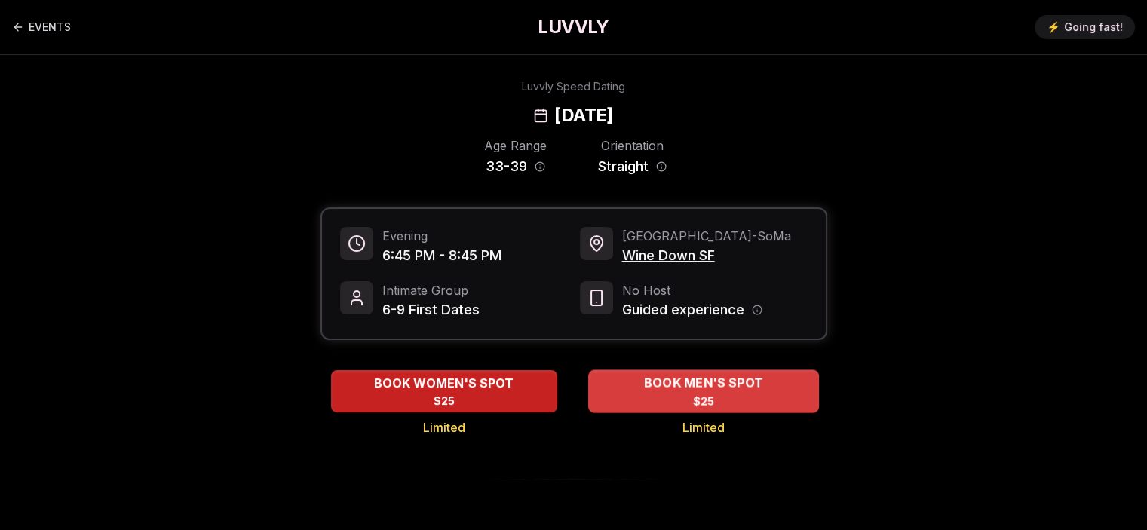
click at [725, 387] on span "BOOK MEN'S SPOT" at bounding box center [702, 383] width 125 height 18
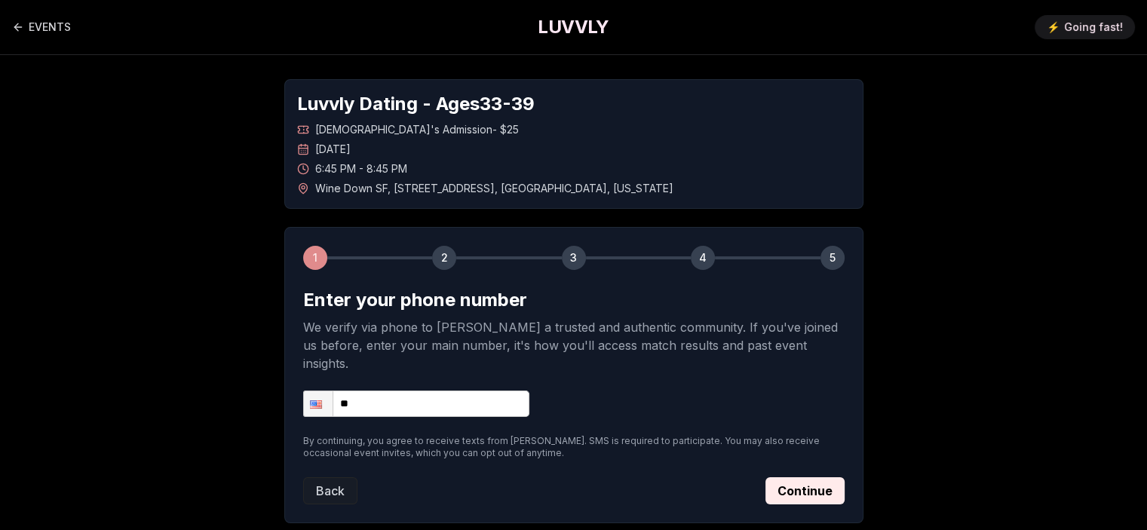
click at [437, 391] on input "**" at bounding box center [416, 404] width 226 height 26
type input "**********"
click at [787, 477] on button "Continue" at bounding box center [804, 490] width 79 height 27
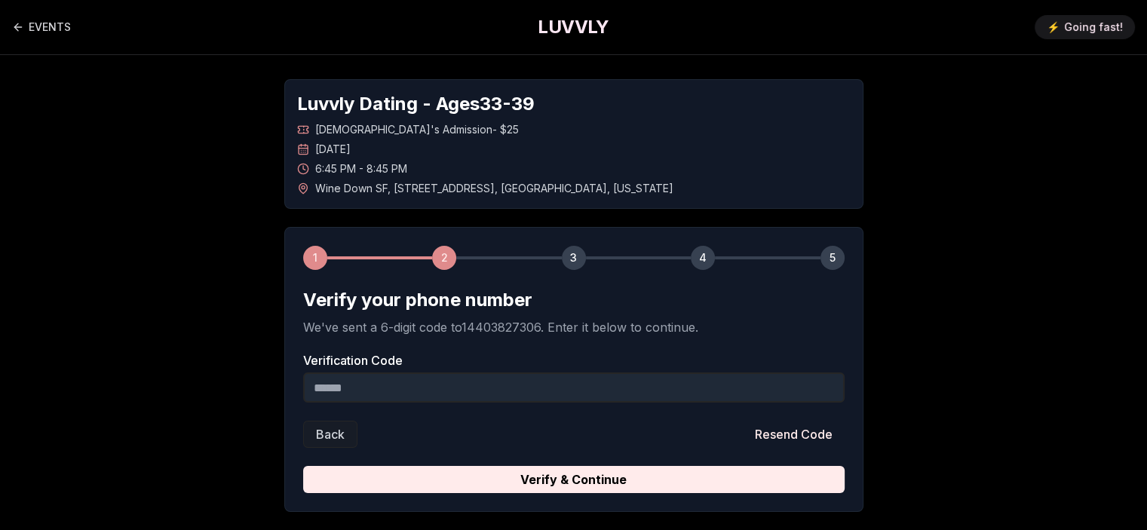
click at [437, 385] on input "Verification Code" at bounding box center [573, 388] width 541 height 30
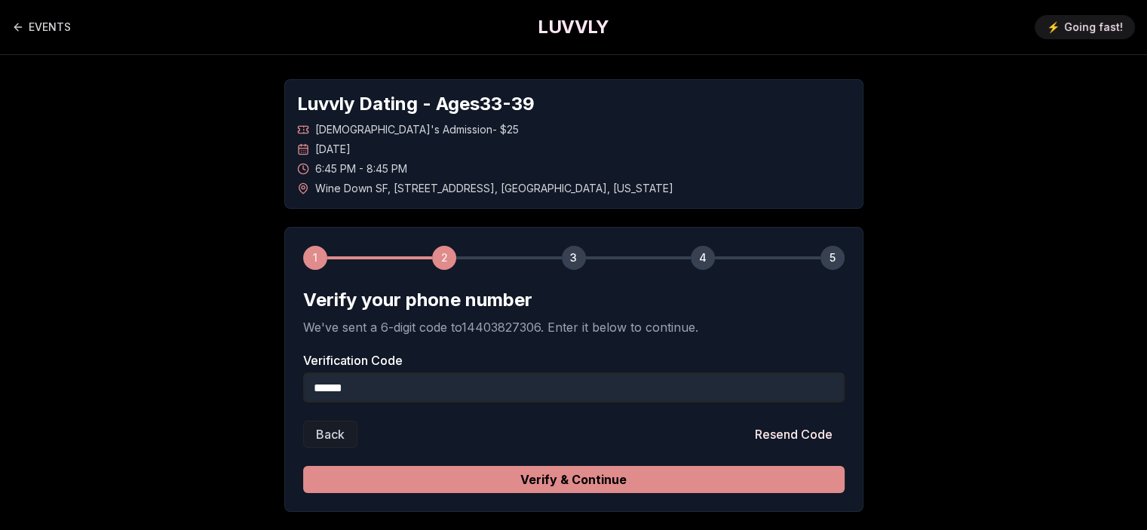
type input "******"
click at [595, 488] on button "Verify & Continue" at bounding box center [573, 479] width 541 height 27
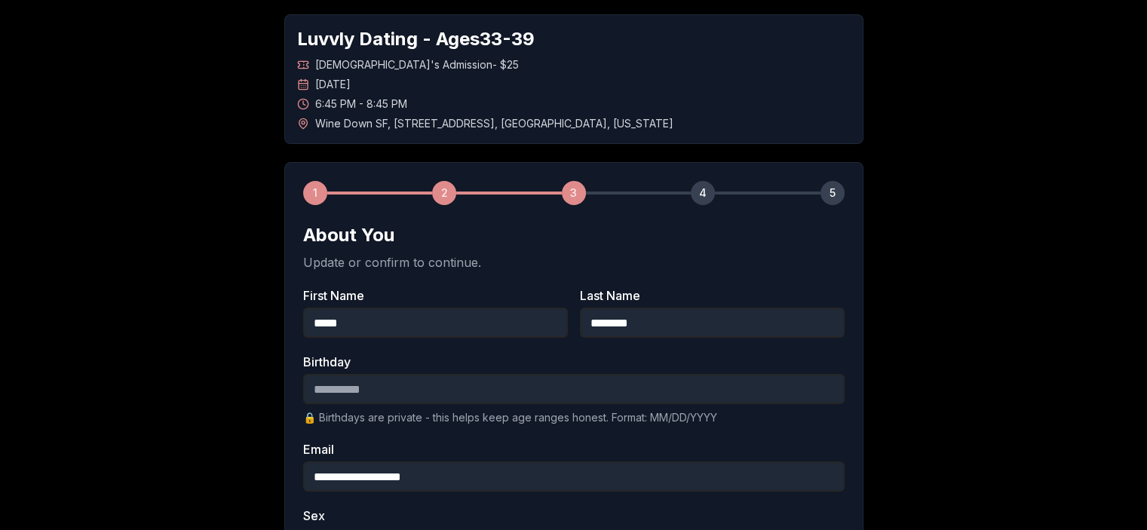
scroll to position [226, 0]
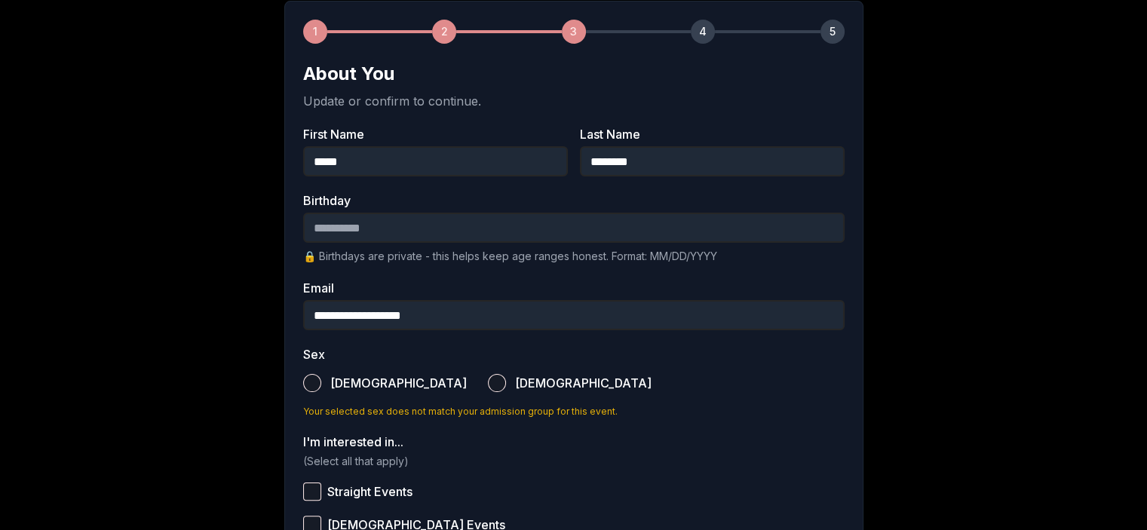
click at [350, 225] on input "Birthday" at bounding box center [573, 228] width 541 height 30
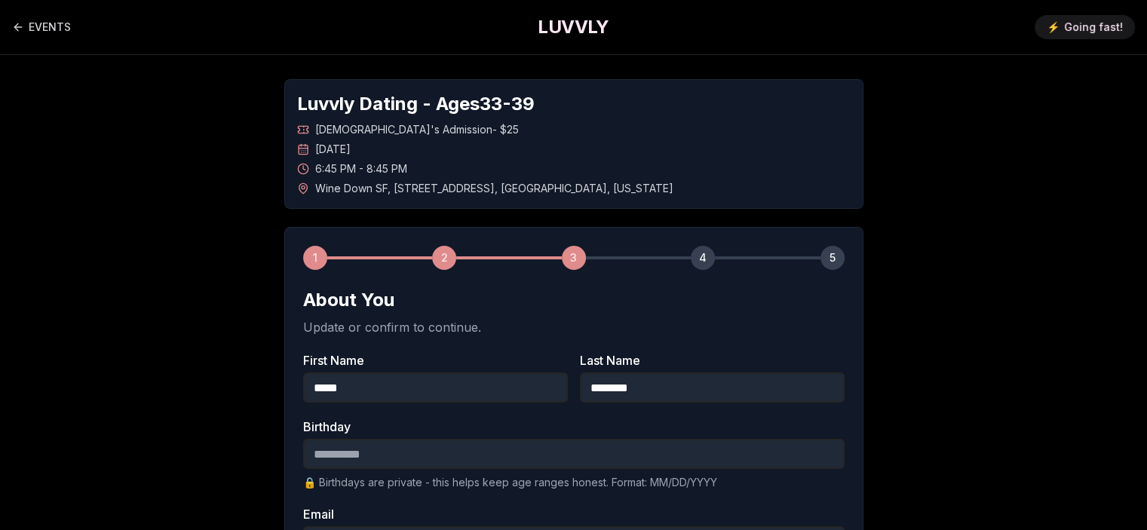
scroll to position [151, 0]
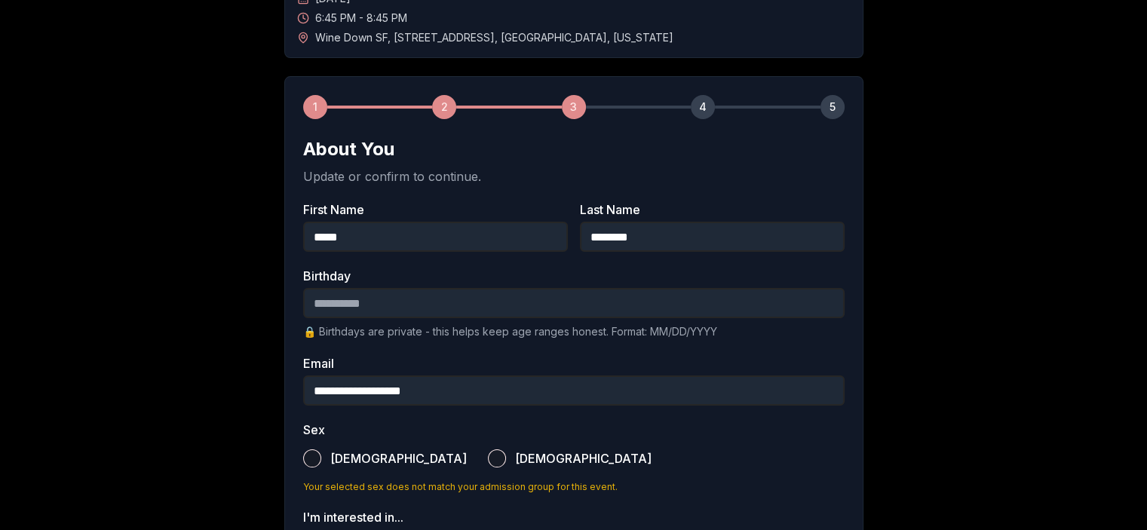
click at [362, 300] on input "Birthday" at bounding box center [573, 303] width 541 height 30
type input "**********"
click at [170, 307] on div "**********" at bounding box center [574, 416] width 1056 height 1024
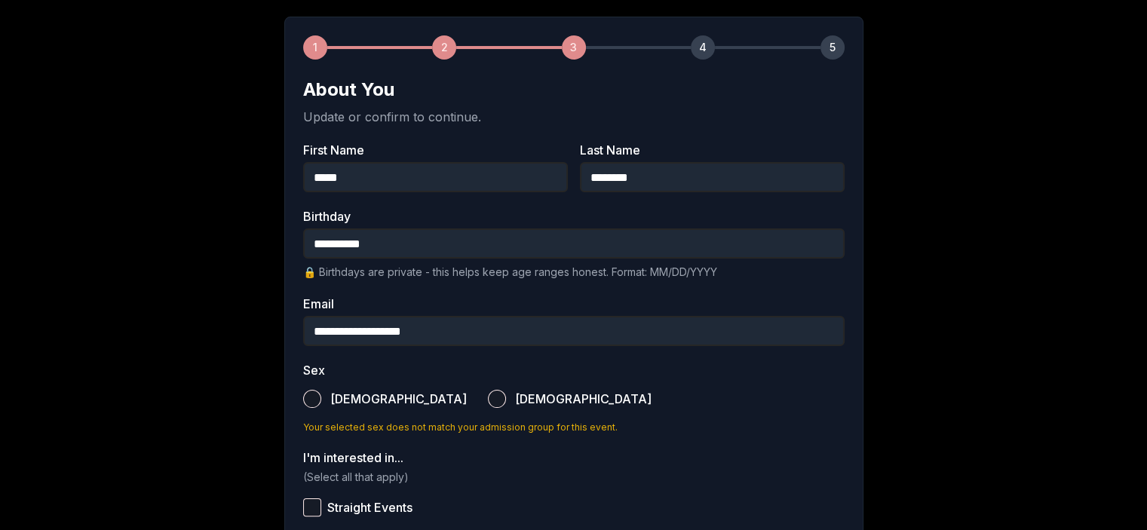
scroll to position [302, 0]
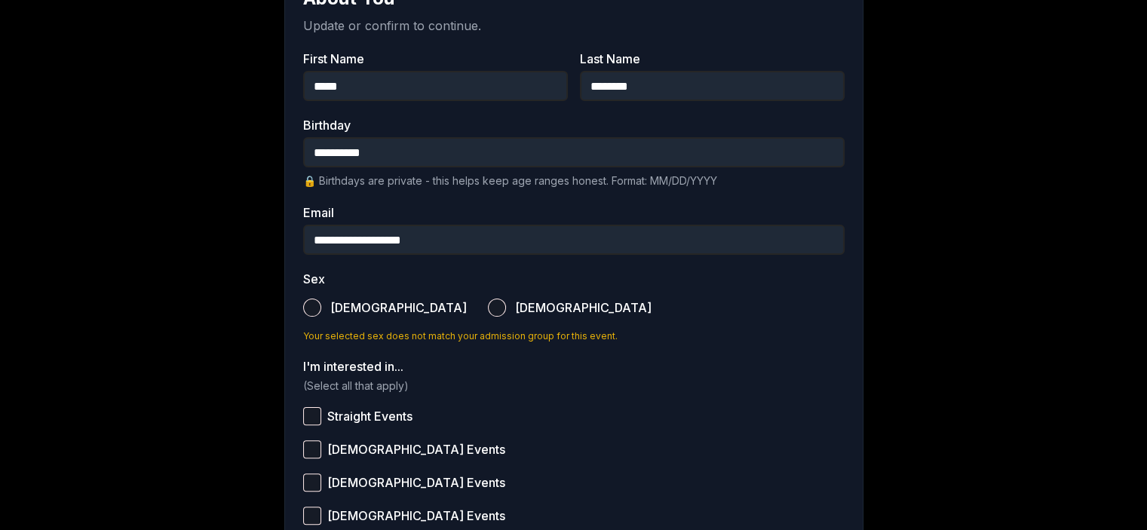
click at [166, 302] on div "**********" at bounding box center [574, 265] width 1056 height 1024
click at [314, 311] on button "[DEMOGRAPHIC_DATA]" at bounding box center [312, 308] width 18 height 18
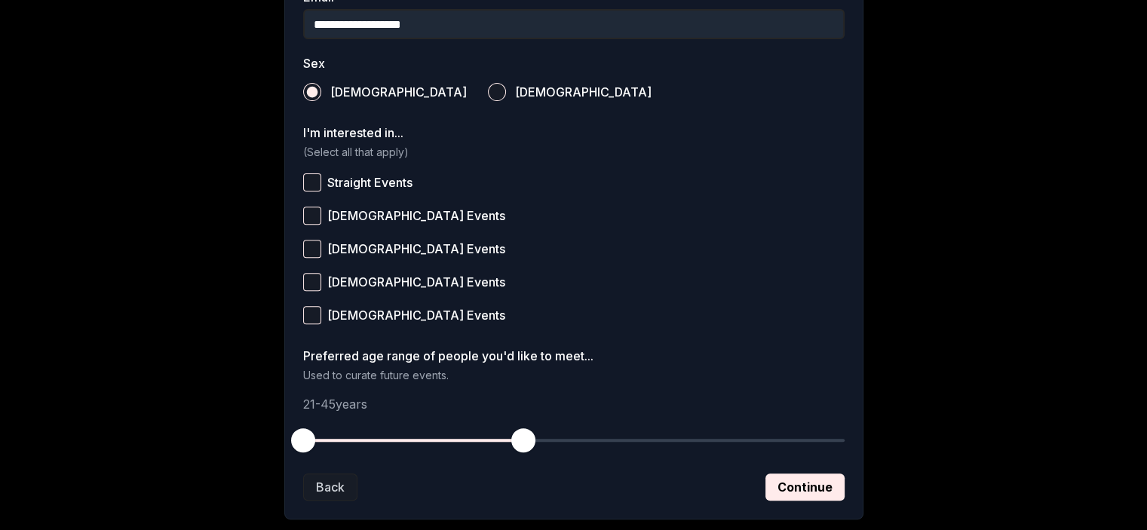
scroll to position [528, 0]
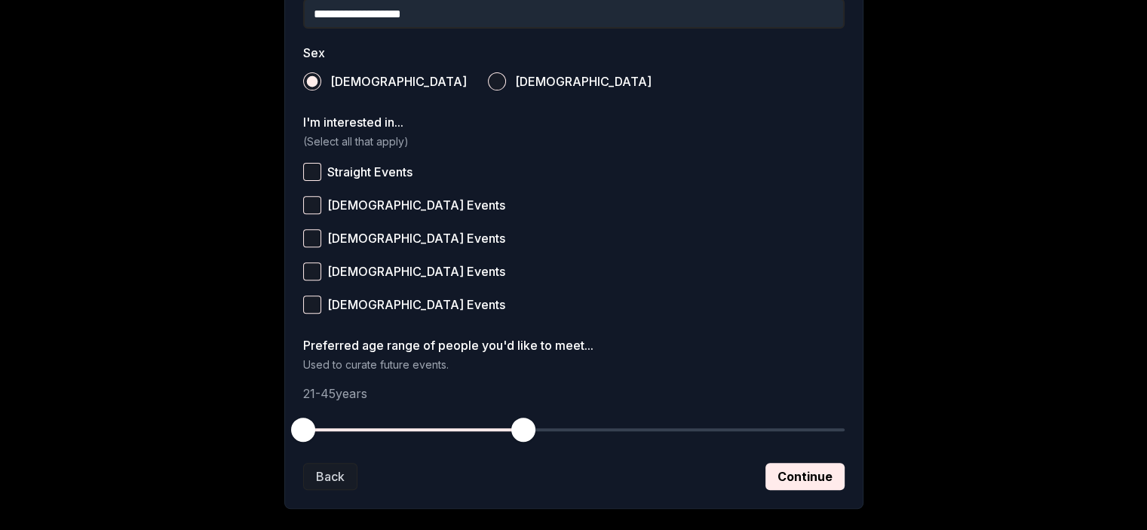
click at [303, 171] on button "Straight Events" at bounding box center [312, 172] width 18 height 18
drag, startPoint x: 516, startPoint y: 425, endPoint x: 493, endPoint y: 427, distance: 22.7
click at [493, 427] on span "button" at bounding box center [495, 430] width 24 height 24
drag, startPoint x: 308, startPoint y: 430, endPoint x: 336, endPoint y: 429, distance: 27.9
click at [336, 429] on span "button" at bounding box center [339, 430] width 24 height 24
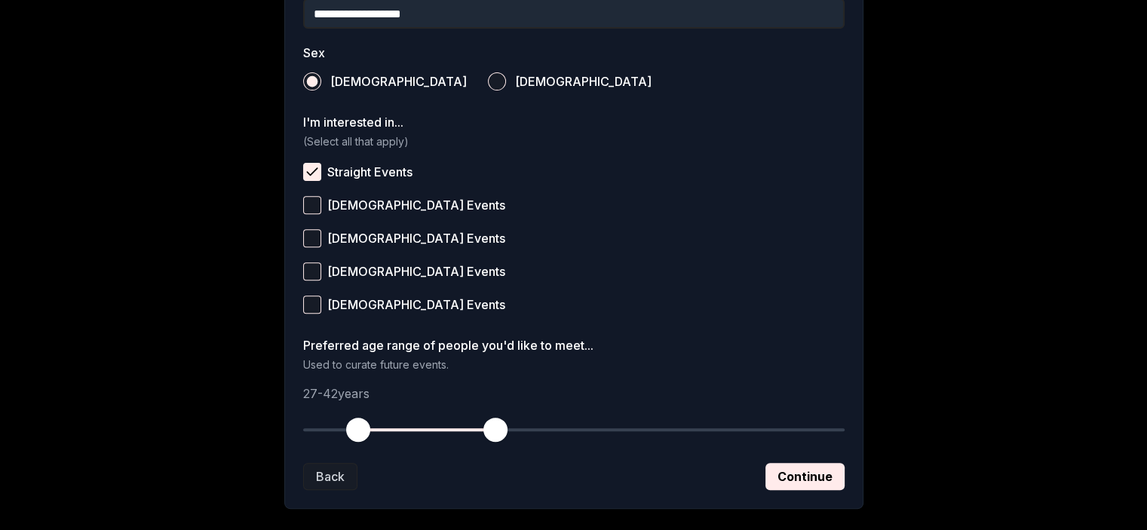
drag, startPoint x: 334, startPoint y: 431, endPoint x: 357, endPoint y: 428, distance: 23.5
click at [357, 428] on span "button" at bounding box center [358, 430] width 24 height 24
drag, startPoint x: 356, startPoint y: 434, endPoint x: 369, endPoint y: 434, distance: 12.8
click at [369, 434] on span "button" at bounding box center [367, 430] width 24 height 24
drag, startPoint x: 500, startPoint y: 428, endPoint x: 476, endPoint y: 431, distance: 24.2
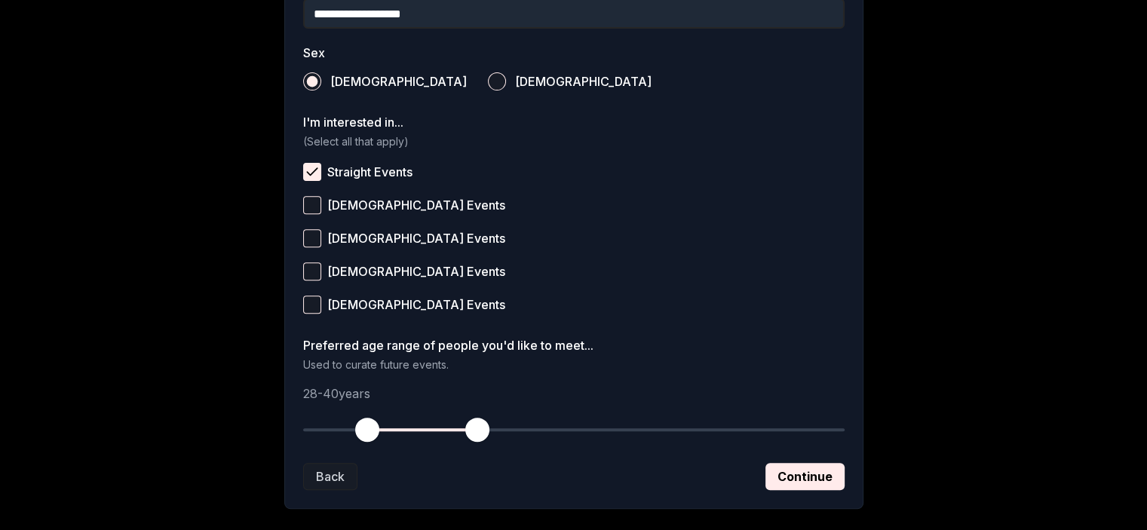
click at [476, 431] on span "button" at bounding box center [477, 430] width 24 height 24
drag, startPoint x: 805, startPoint y: 477, endPoint x: 473, endPoint y: 505, distance: 333.7
click at [473, 505] on div "**********" at bounding box center [573, 104] width 579 height 810
click at [480, 431] on span "button" at bounding box center [477, 430] width 24 height 24
click at [825, 467] on button "Continue" at bounding box center [804, 476] width 79 height 27
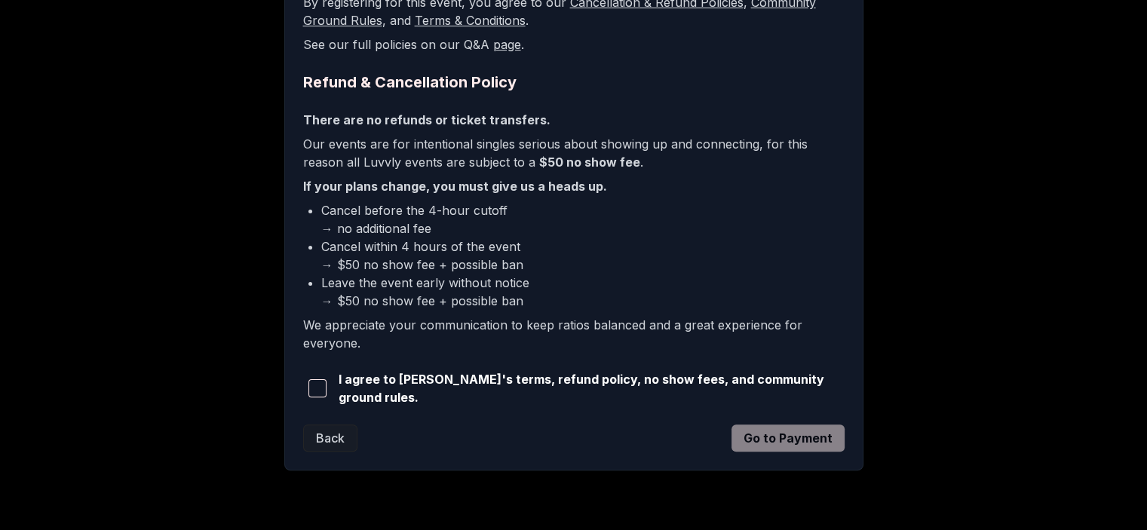
scroll to position [361, 0]
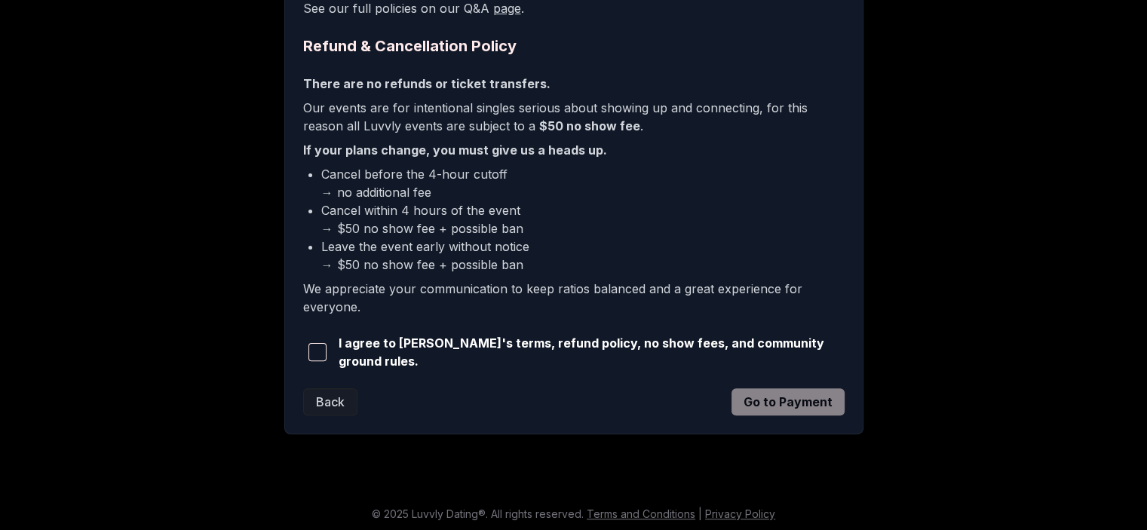
click at [311, 349] on span "button" at bounding box center [317, 352] width 18 height 18
click at [808, 407] on button "Go to Payment" at bounding box center [788, 401] width 113 height 27
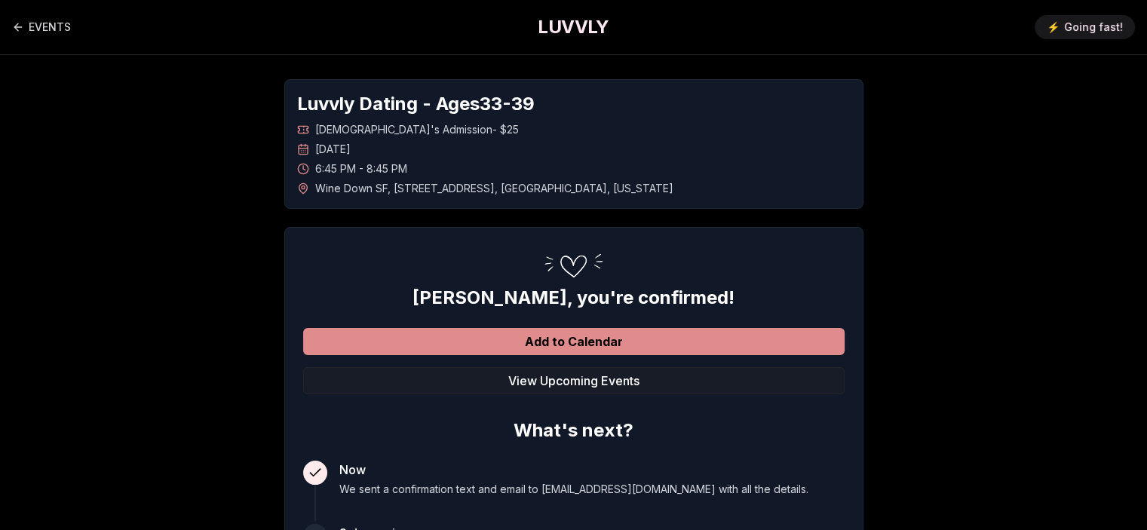
click at [619, 349] on button "Add to Calendar" at bounding box center [573, 341] width 541 height 27
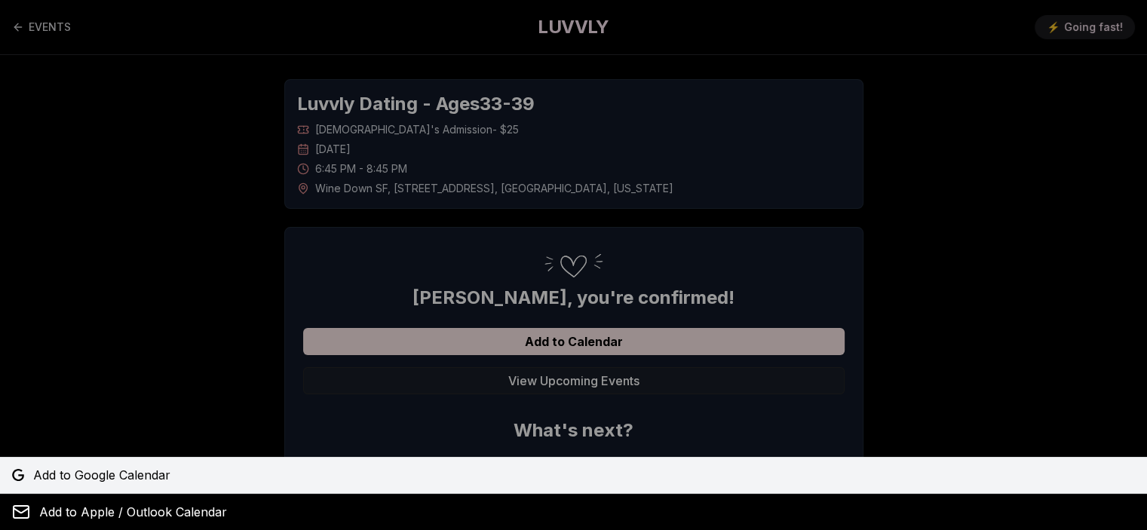
click at [73, 486] on link "Add to Google Calendar" at bounding box center [573, 475] width 1147 height 36
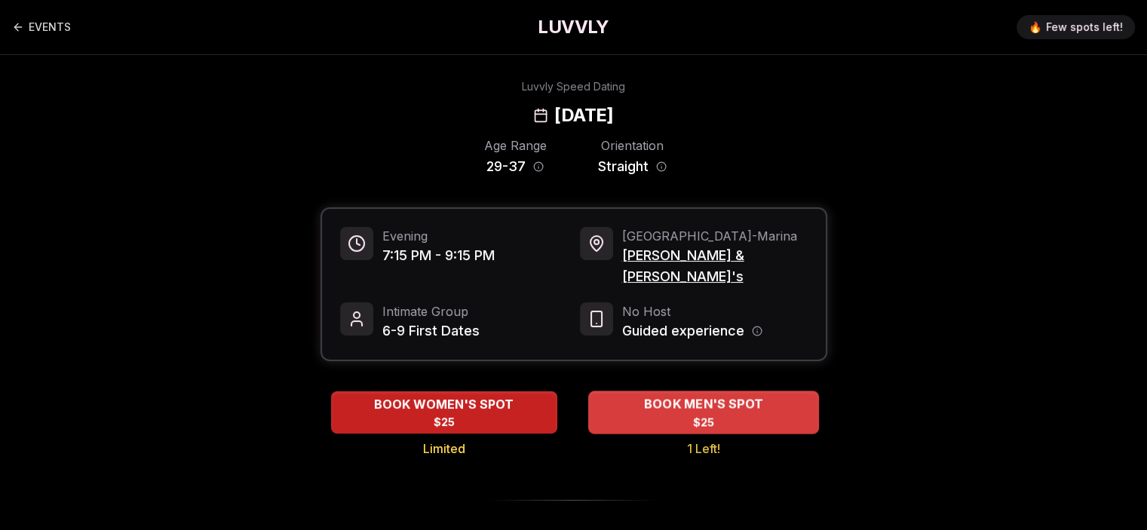
click at [729, 398] on div "BOOK MEN'S SPOT $25" at bounding box center [703, 411] width 231 height 41
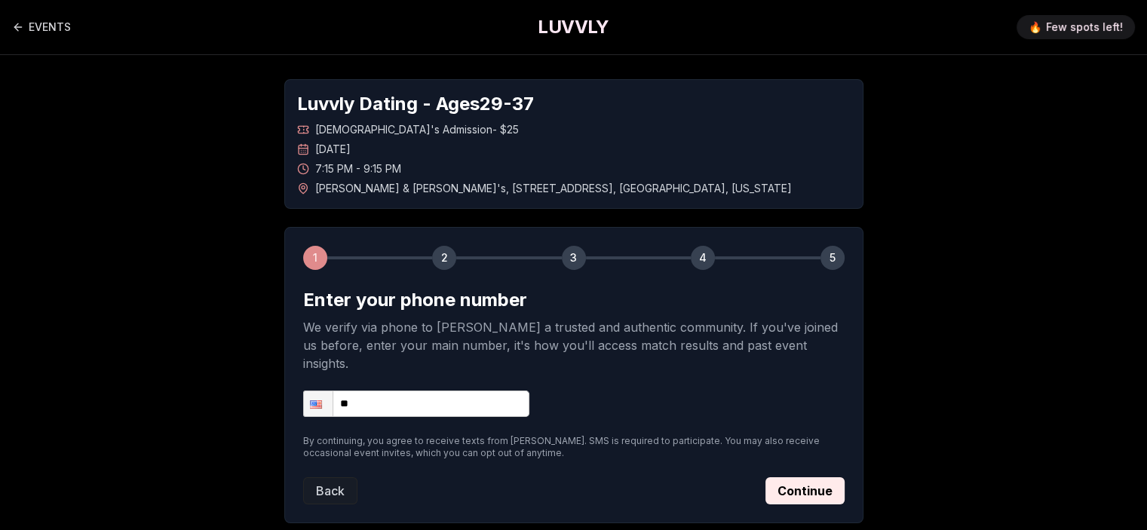
click at [449, 391] on input "**" at bounding box center [416, 404] width 226 height 26
type input "**********"
click at [793, 477] on button "Continue" at bounding box center [804, 490] width 79 height 27
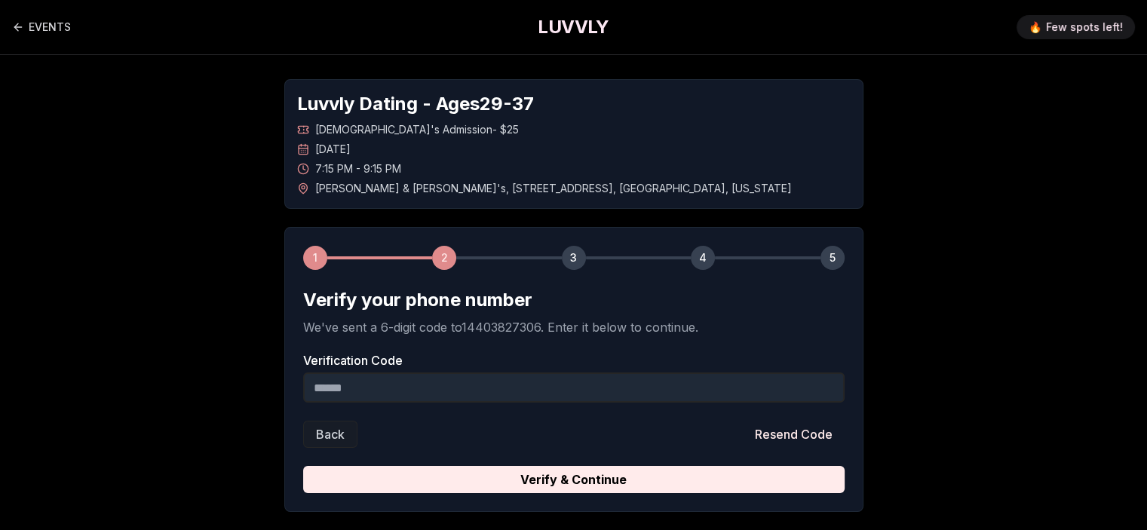
click at [386, 389] on input "Verification Code" at bounding box center [573, 388] width 541 height 30
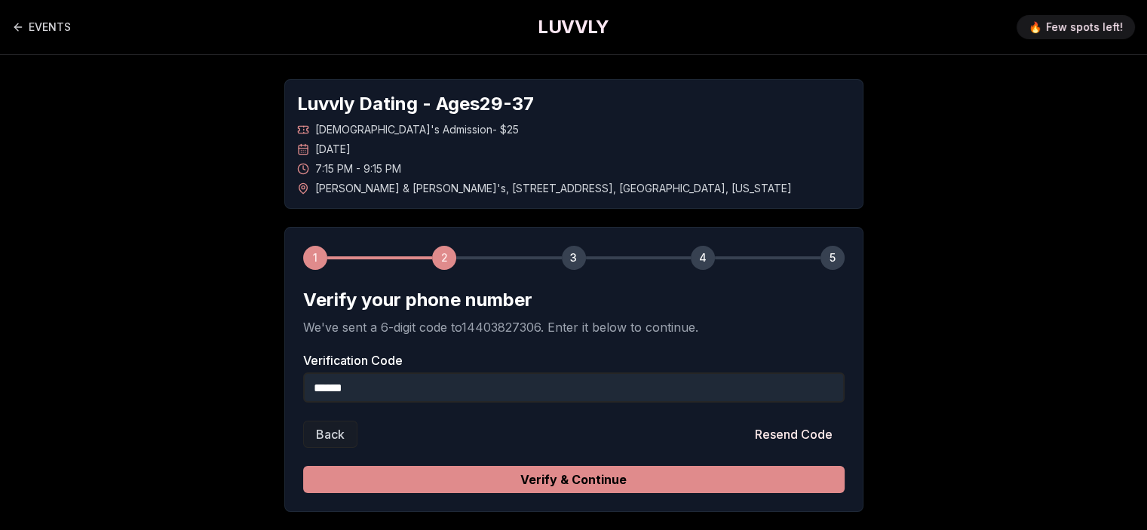
type input "******"
click at [603, 479] on button "Verify & Continue" at bounding box center [573, 479] width 541 height 27
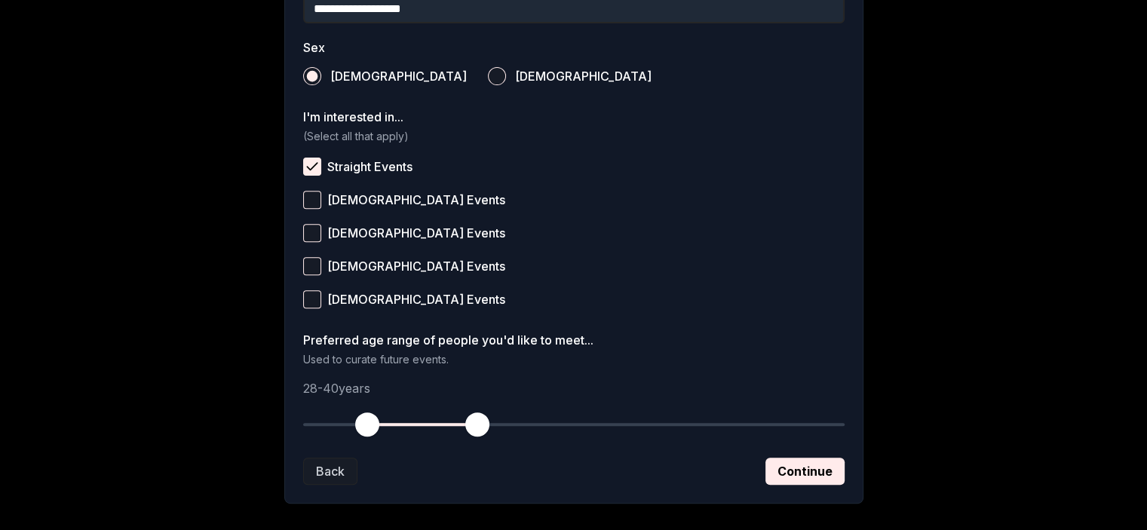
scroll to position [606, 0]
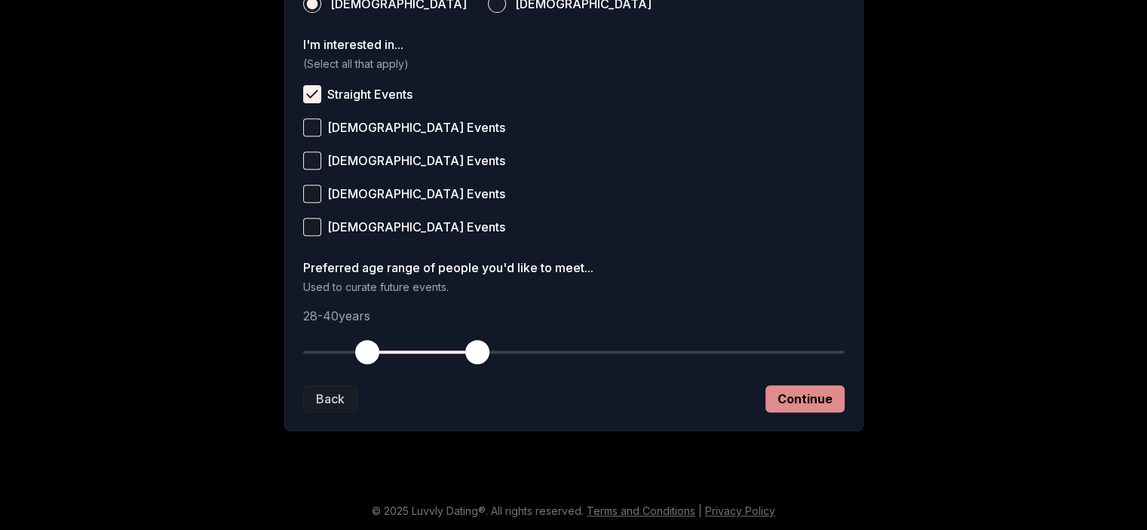
click at [799, 402] on button "Continue" at bounding box center [804, 398] width 79 height 27
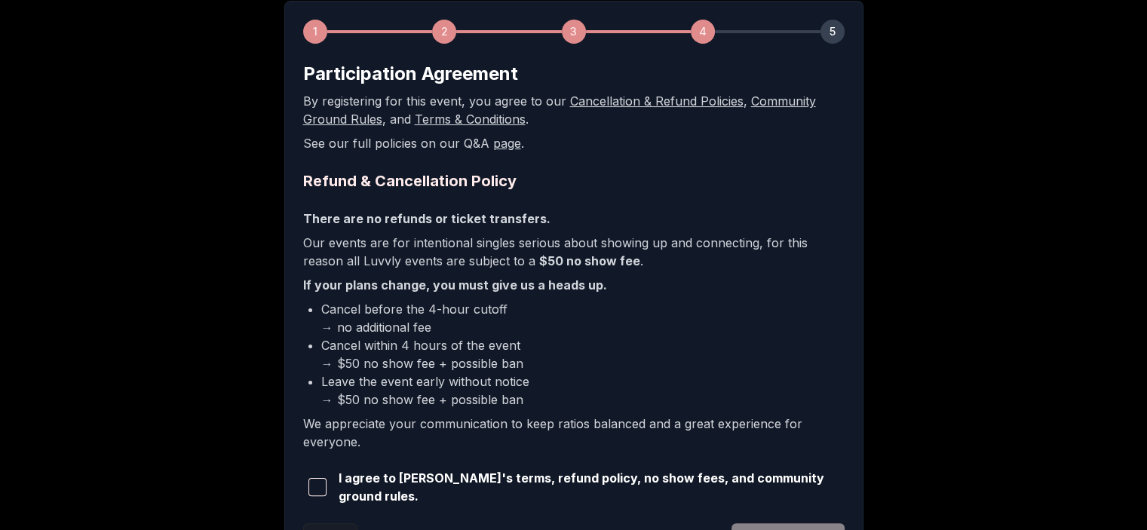
scroll to position [361, 0]
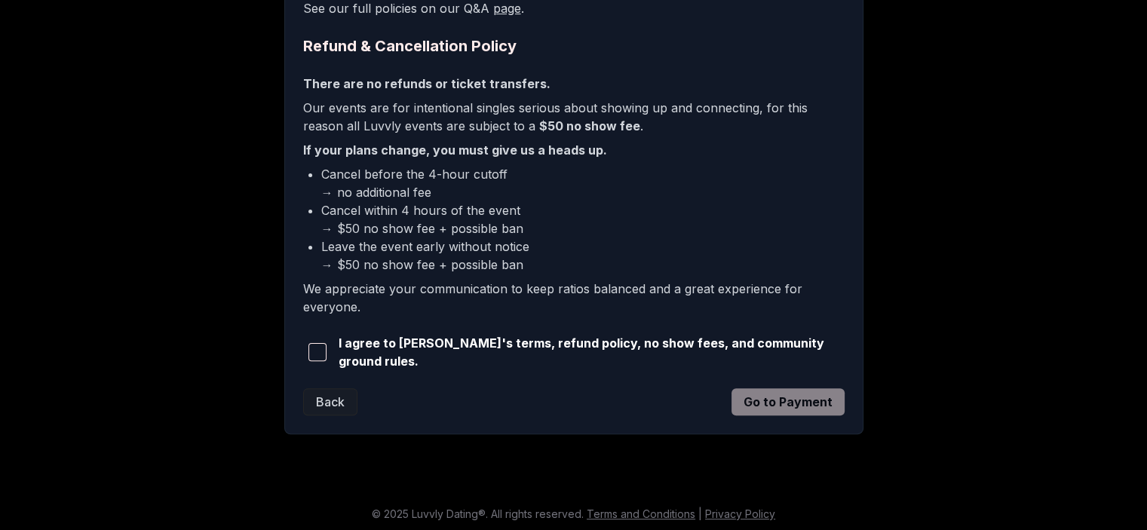
click at [311, 349] on button "button" at bounding box center [317, 352] width 29 height 33
click at [739, 370] on form "Participation Agreement By registering for this event, you agree to our Cancell…" at bounding box center [573, 171] width 541 height 489
click at [759, 389] on button "Go to Payment" at bounding box center [788, 401] width 113 height 27
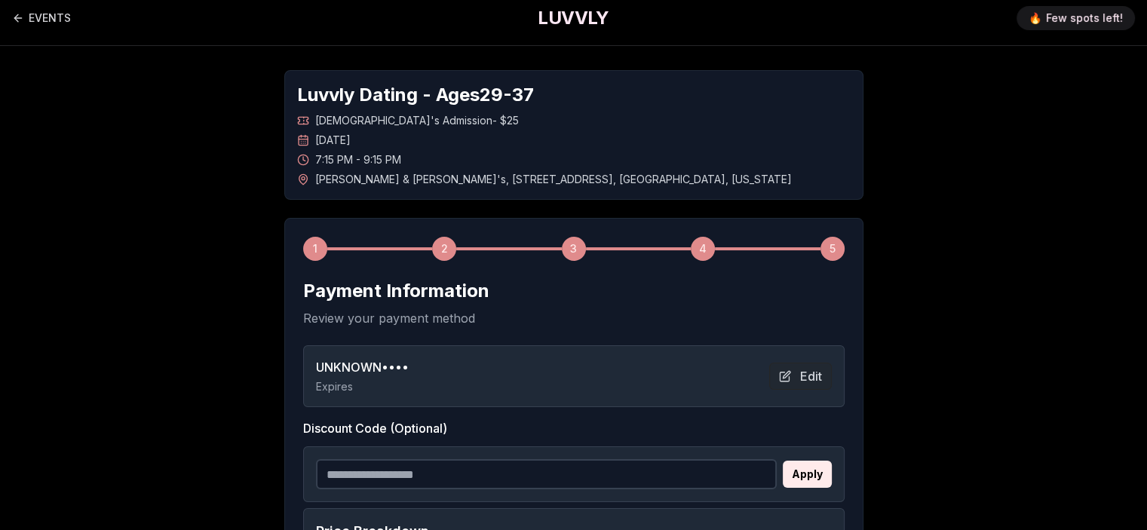
scroll to position [311, 0]
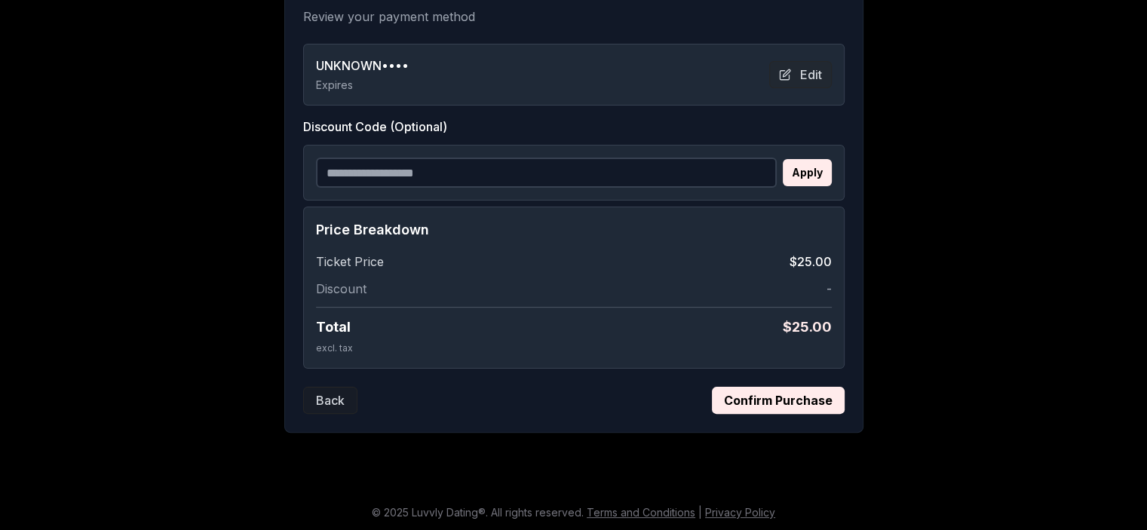
click at [769, 398] on button "Confirm Purchase" at bounding box center [778, 400] width 133 height 27
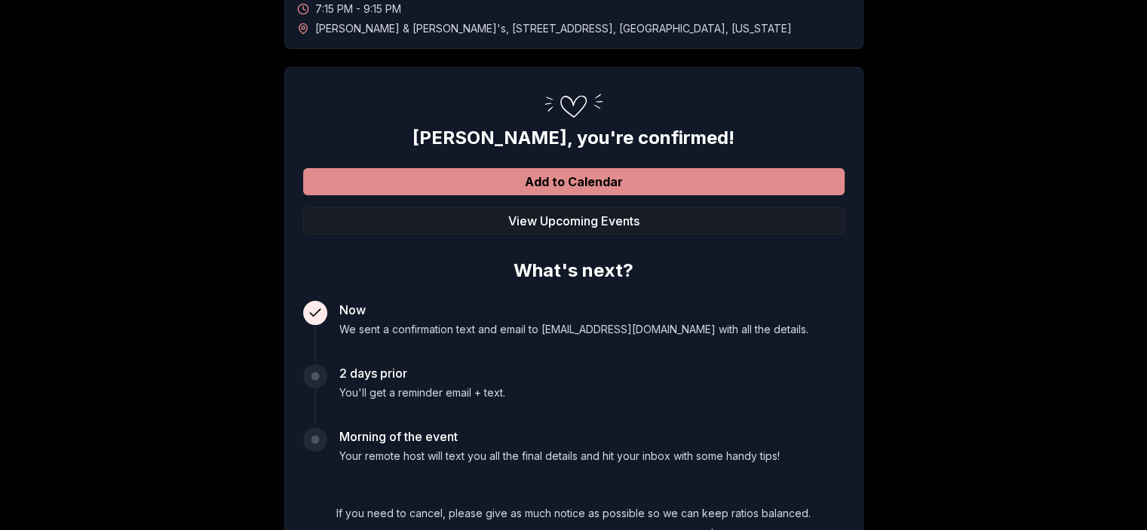
click at [526, 186] on button "Add to Calendar" at bounding box center [573, 181] width 541 height 27
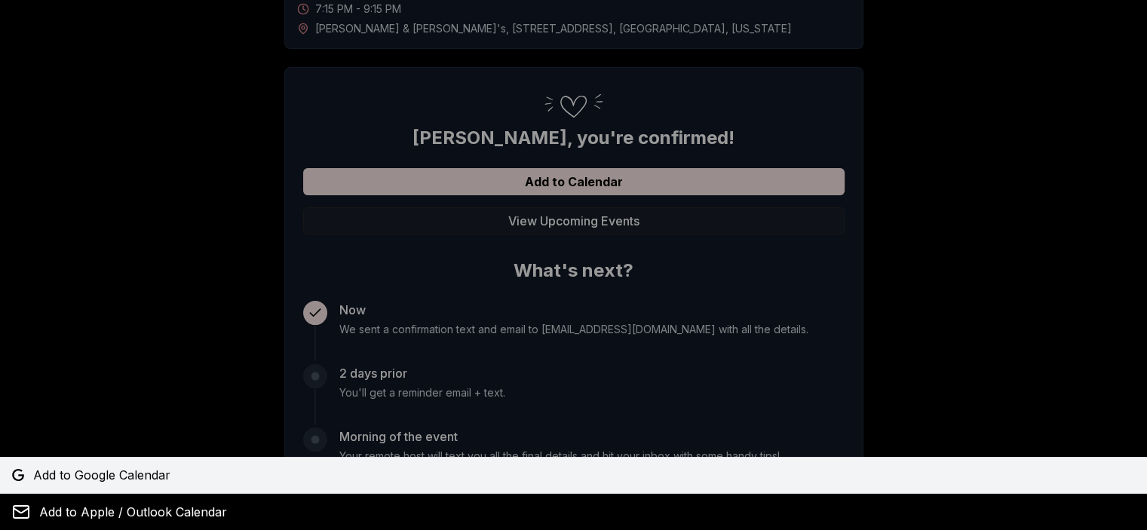
click at [160, 476] on span "Add to Google Calendar" at bounding box center [101, 475] width 137 height 18
